Goal: Information Seeking & Learning: Learn about a topic

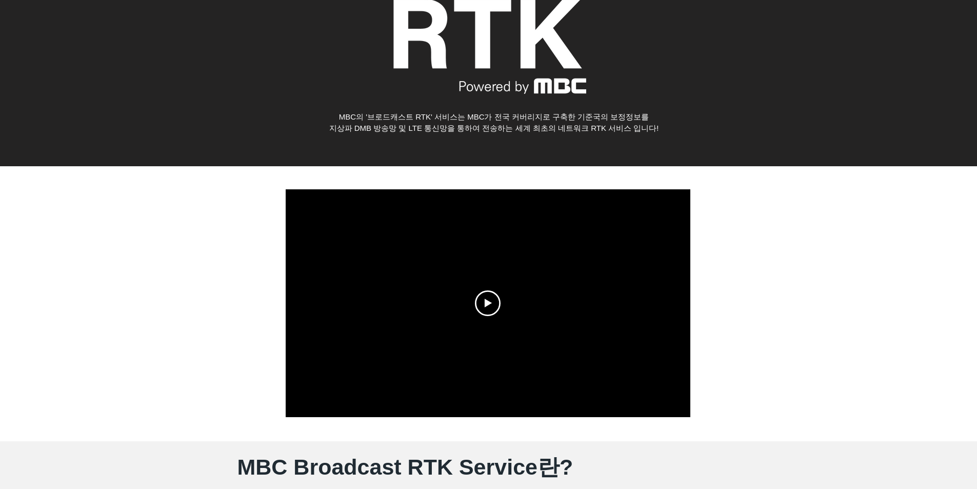
scroll to position [154, 0]
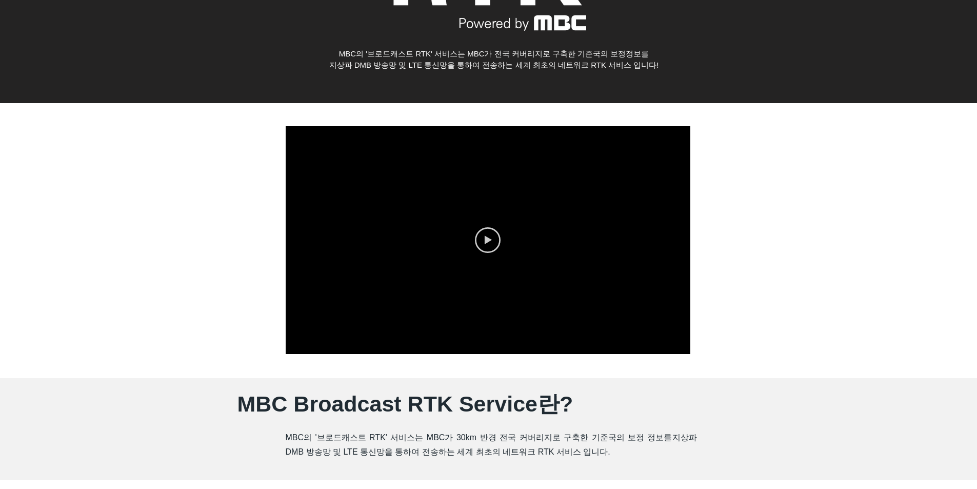
click at [478, 236] on icon "Play video" at bounding box center [488, 240] width 26 height 26
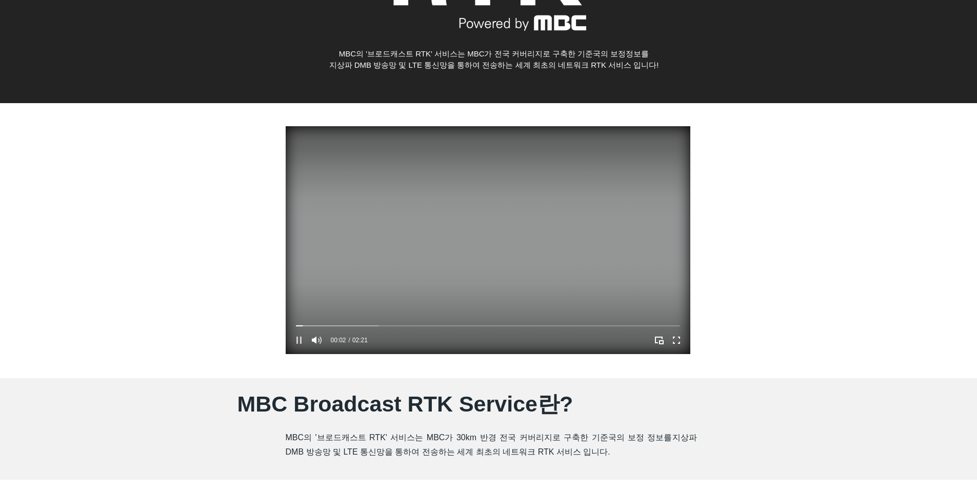
click at [301, 342] on icon "Pause" at bounding box center [299, 340] width 5 height 7
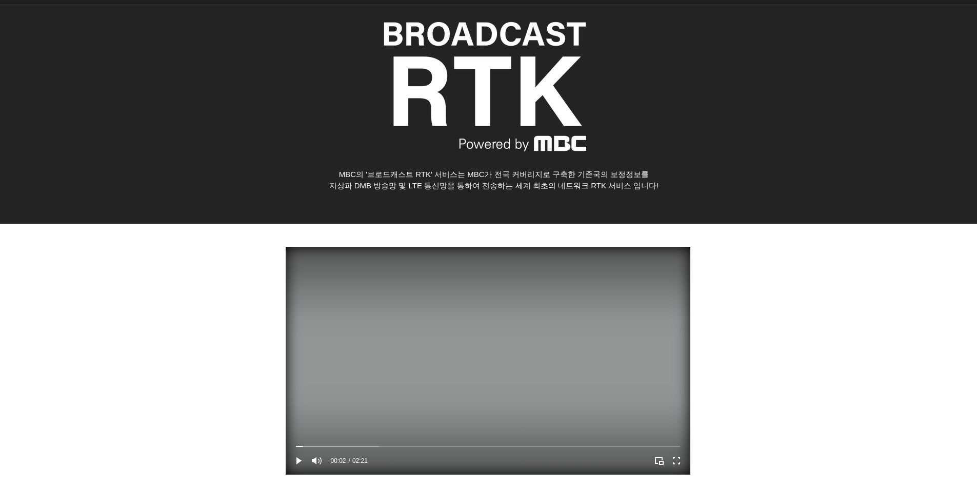
scroll to position [51, 0]
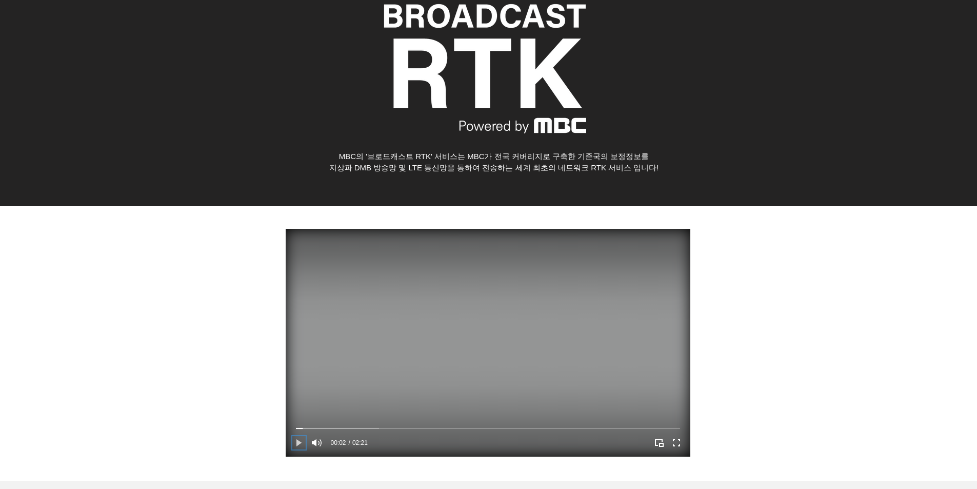
click at [302, 441] on icon "Play" at bounding box center [298, 442] width 13 height 13
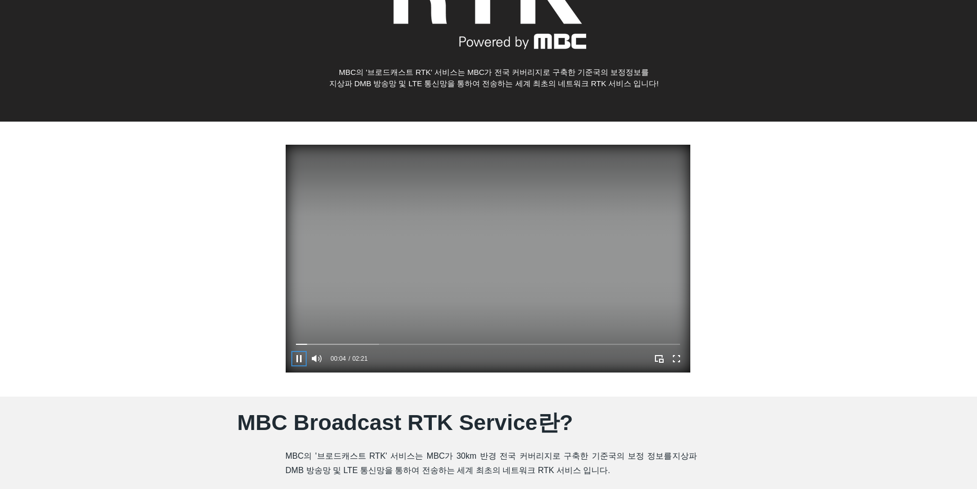
scroll to position [154, 0]
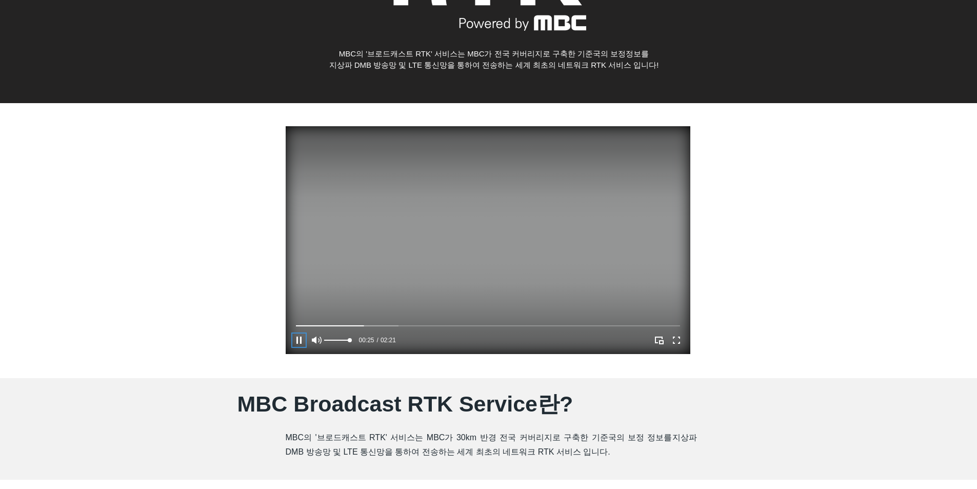
click at [337, 338] on div "Volume control" at bounding box center [337, 340] width 26 height 13
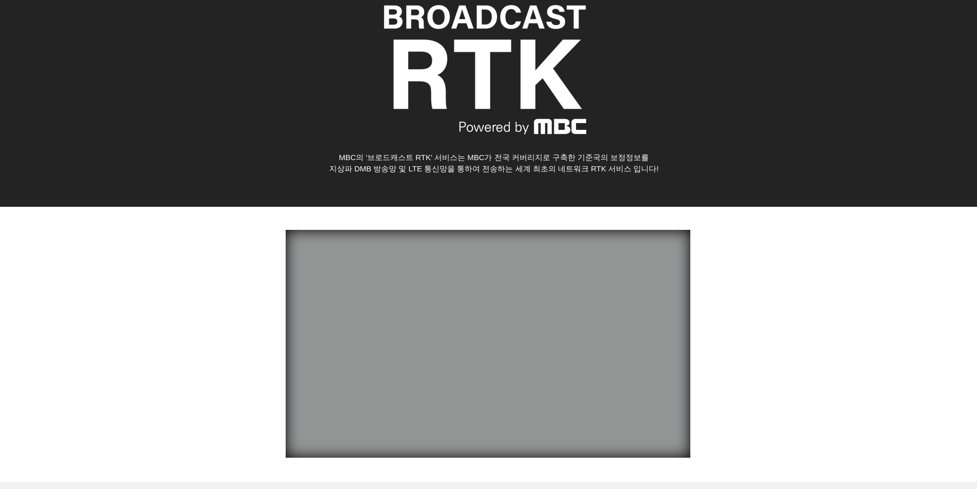
scroll to position [0, 0]
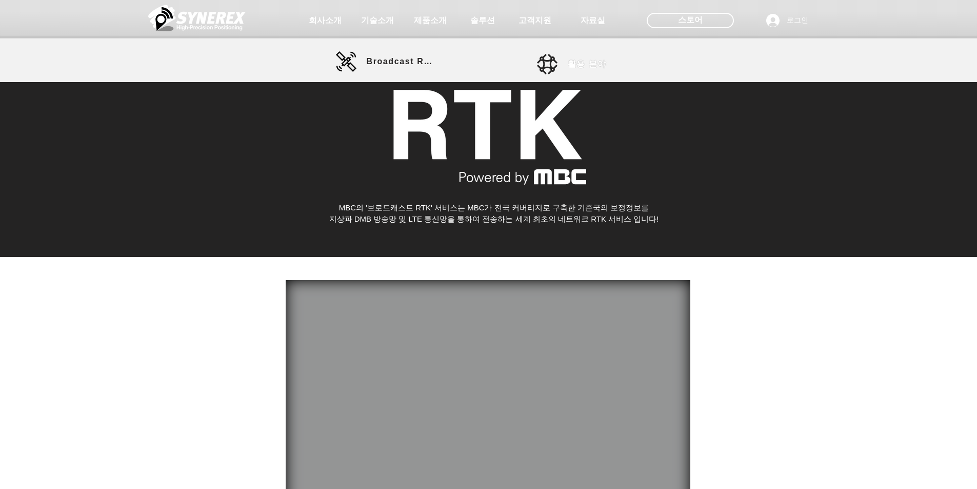
click at [586, 67] on span "활용 분야" at bounding box center [587, 64] width 39 height 11
click at [583, 66] on span "활용 분야" at bounding box center [587, 64] width 39 height 11
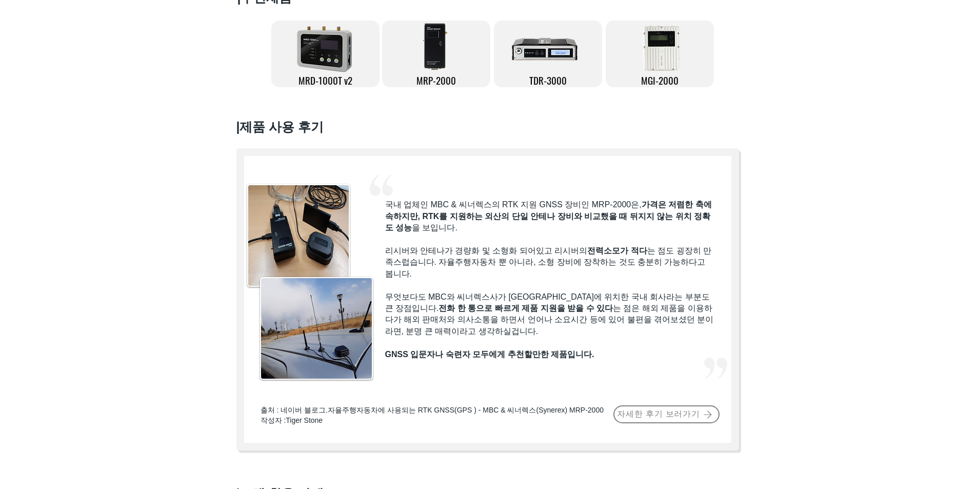
scroll to position [205, 0]
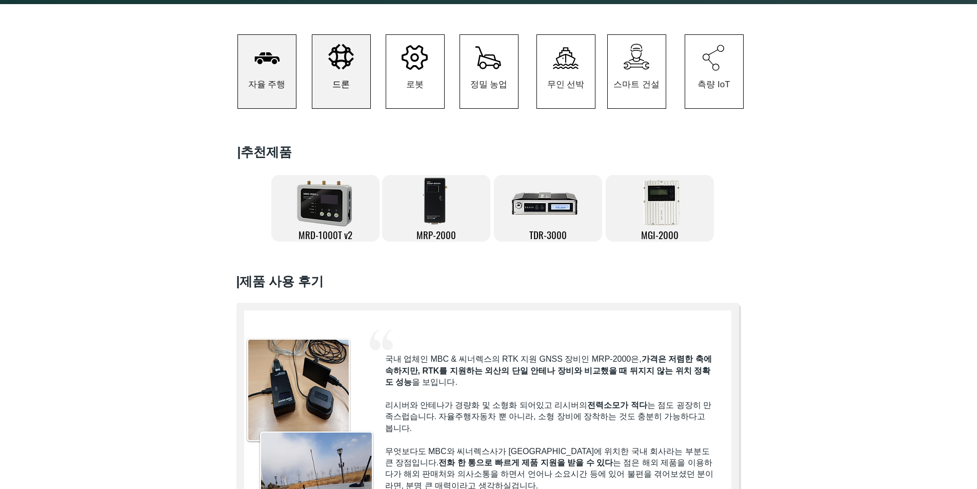
click at [353, 97] on span "드론" at bounding box center [341, 85] width 58 height 48
click at [417, 77] on span "로봇" at bounding box center [415, 85] width 58 height 48
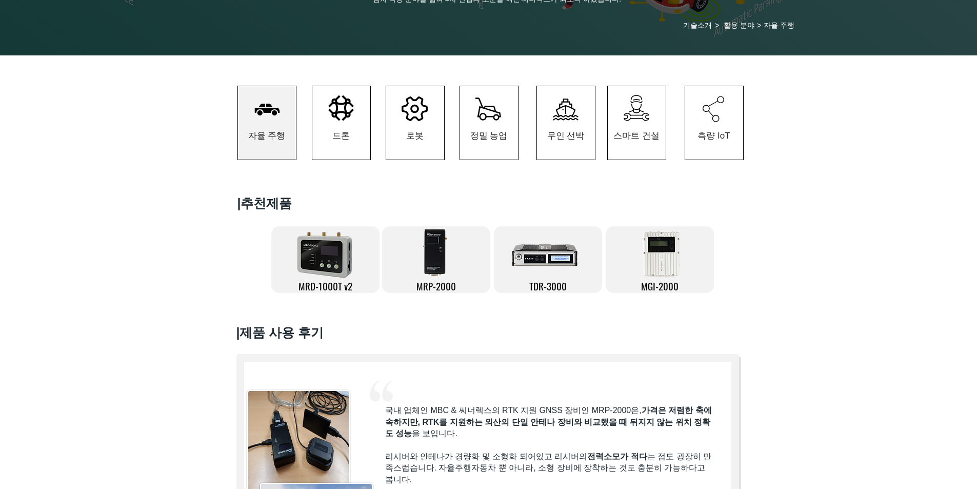
scroll to position [72, 0]
